Goal: Find specific page/section: Find specific page/section

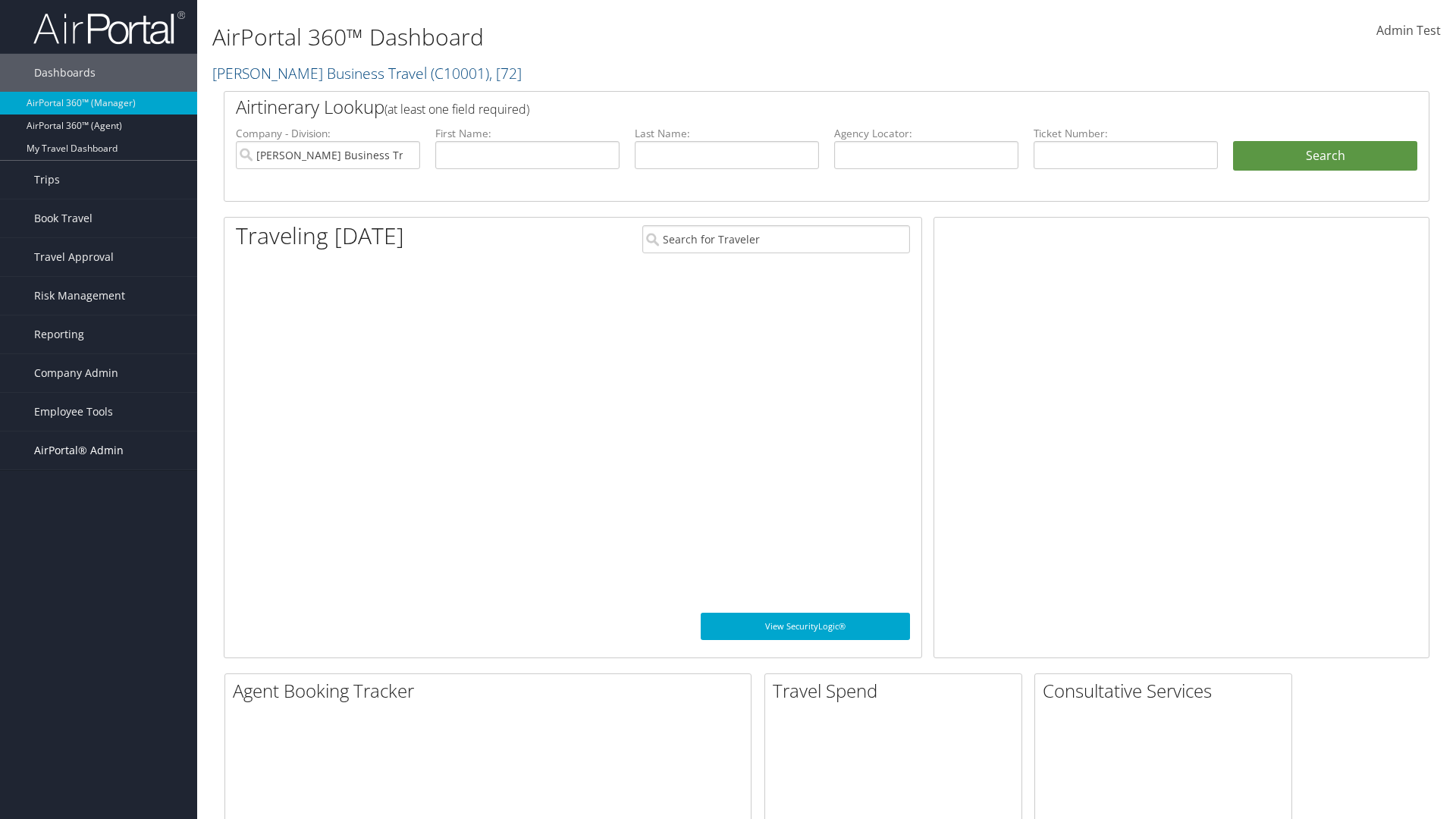
click at [99, 450] on span "AirPortal® Admin" at bounding box center [78, 450] width 90 height 38
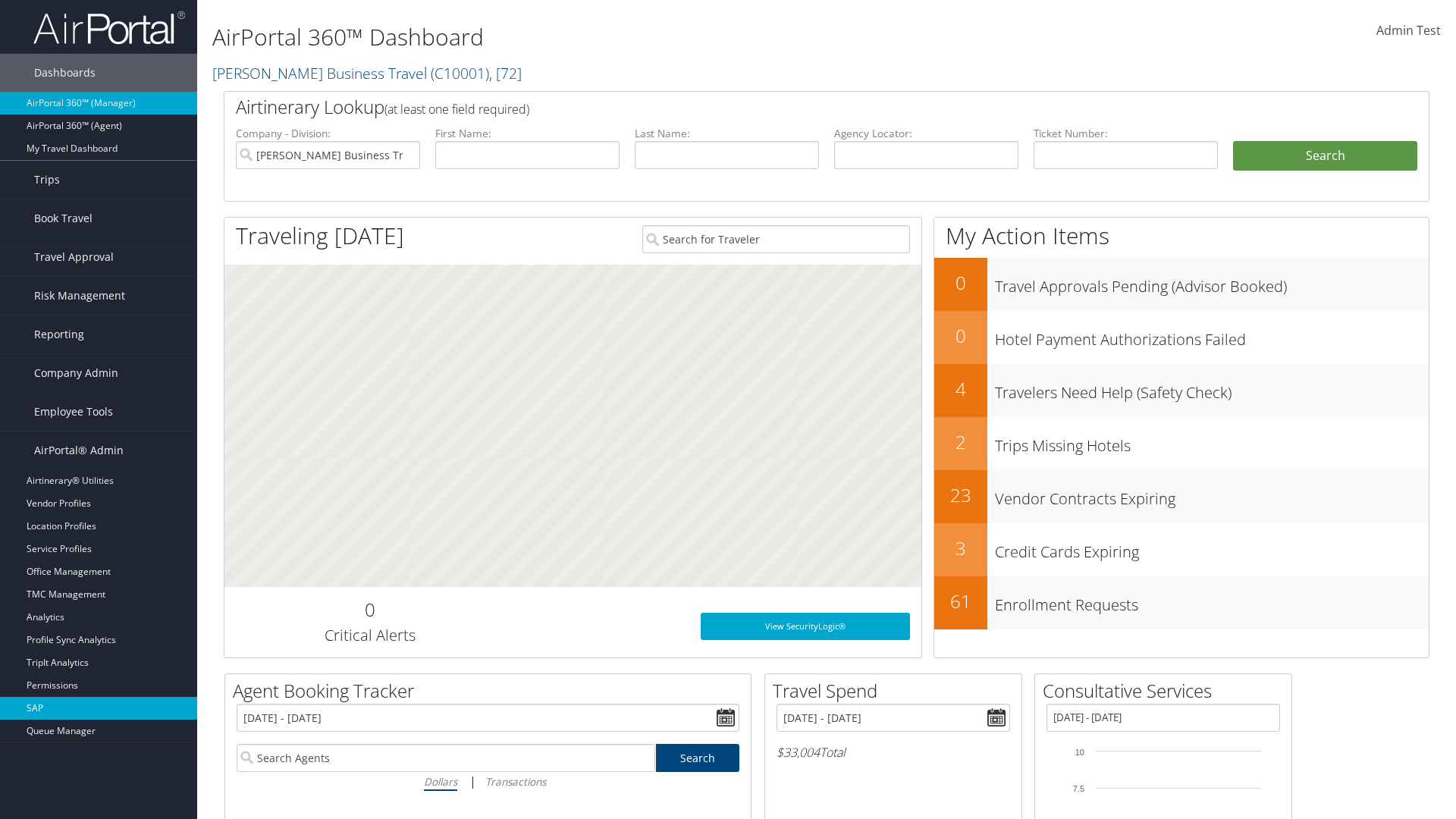
click at [99, 708] on link "SAP" at bounding box center [99, 709] width 197 height 23
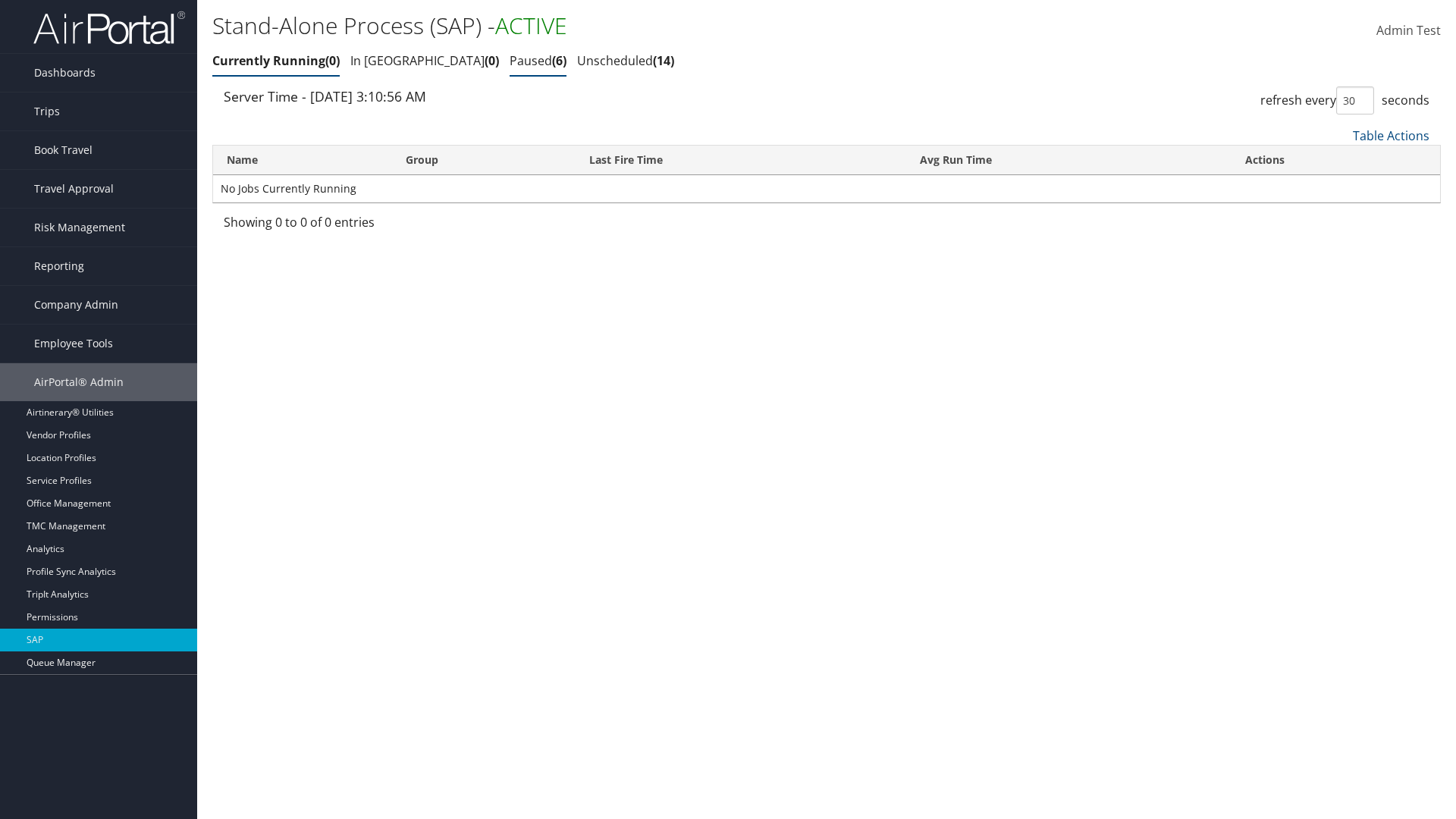
click at [510, 60] on link "Paused 6" at bounding box center [538, 60] width 57 height 17
